Goal: Understand process/instructions: Learn about a topic

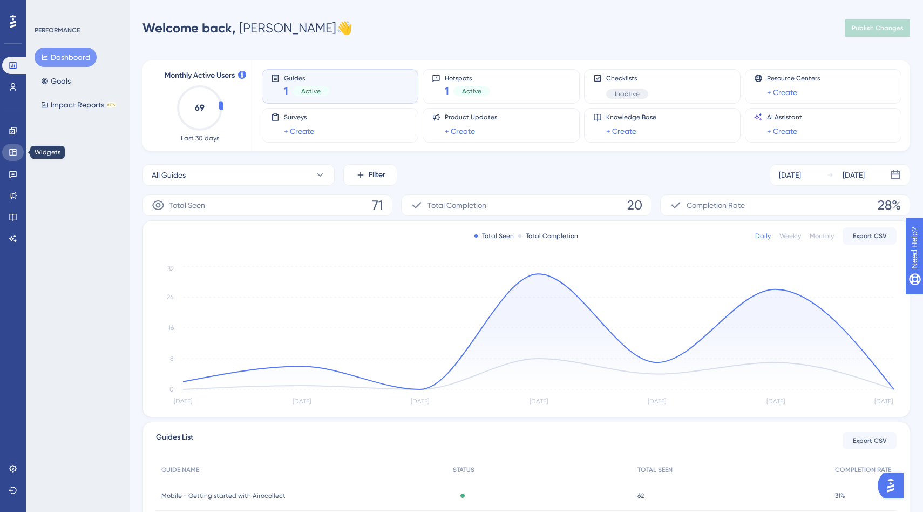
click at [16, 147] on link at bounding box center [13, 152] width 22 height 17
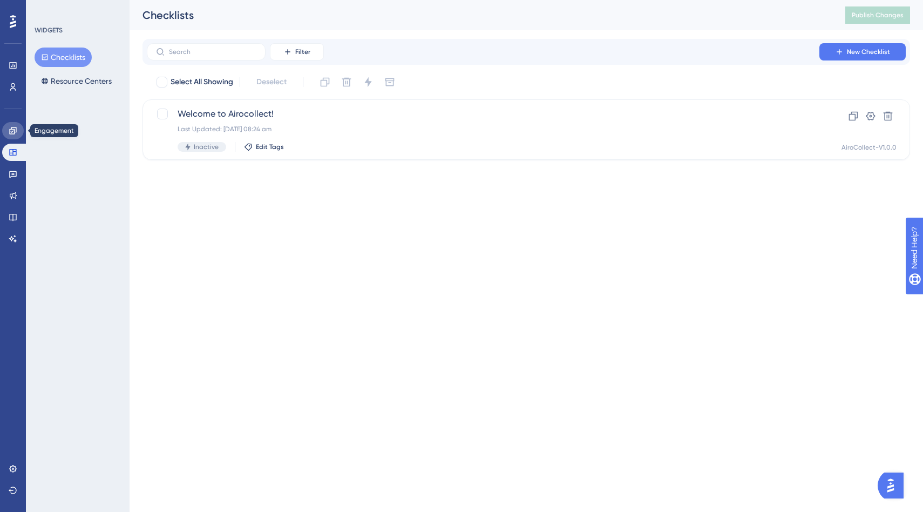
click at [12, 133] on icon at bounding box center [13, 130] width 9 height 9
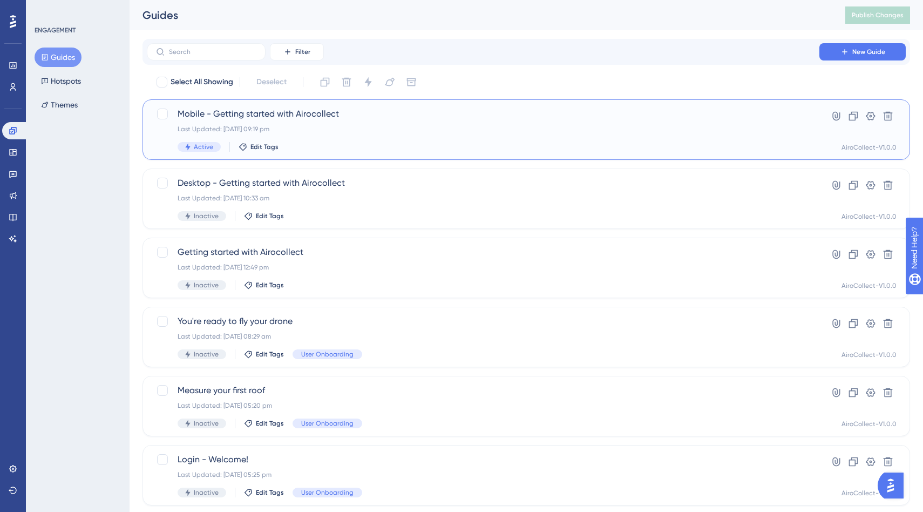
click at [249, 116] on span "Mobile - Getting started with Airocollect" at bounding box center [483, 113] width 611 height 13
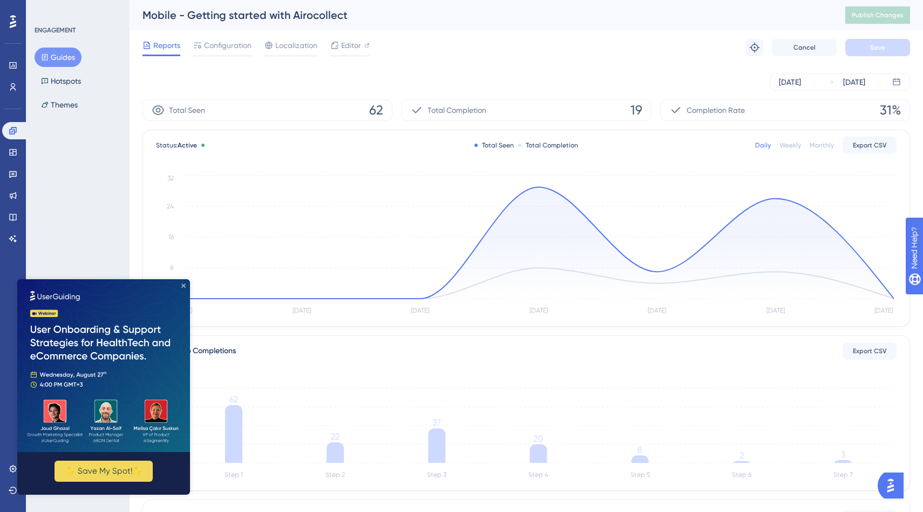
click at [184, 284] on icon "Close Preview" at bounding box center [183, 286] width 4 height 4
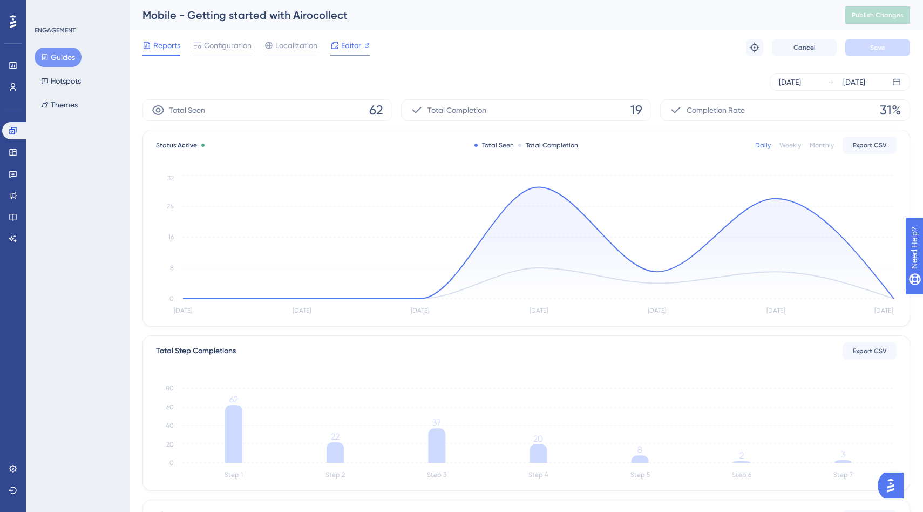
click at [354, 45] on span "Editor" at bounding box center [351, 45] width 20 height 13
